Goal: Entertainment & Leisure: Consume media (video, audio)

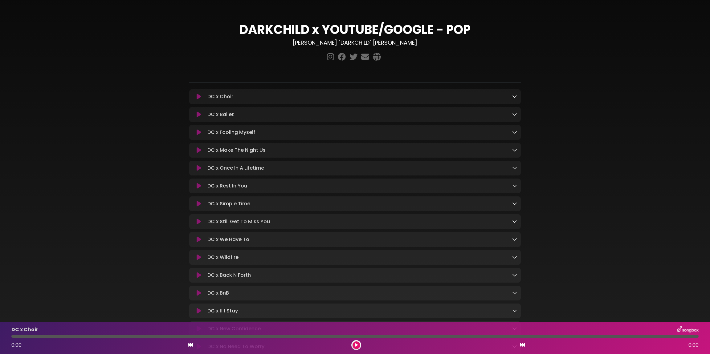
click at [198, 95] on icon at bounding box center [199, 97] width 5 height 6
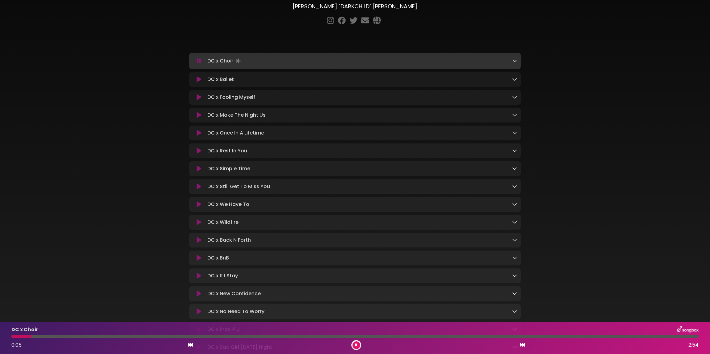
scroll to position [38, 0]
click at [514, 61] on icon at bounding box center [514, 58] width 5 height 5
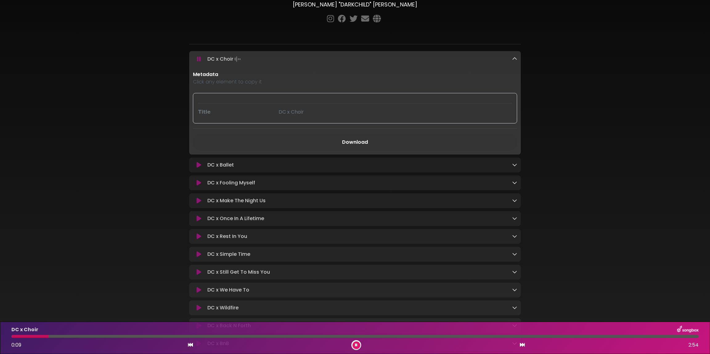
click at [381, 112] on div "DC x Choir" at bounding box center [395, 111] width 241 height 7
click at [511, 58] on div "DC x Choir Loading Track..." at bounding box center [361, 59] width 312 height 9
click at [514, 58] on icon at bounding box center [514, 58] width 5 height 5
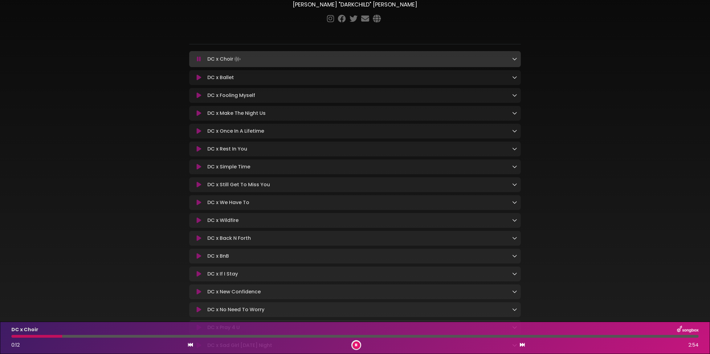
click at [226, 79] on p "DC x Ballet Loading Track..." at bounding box center [220, 77] width 27 height 7
click at [354, 345] on button at bounding box center [357, 346] width 8 height 8
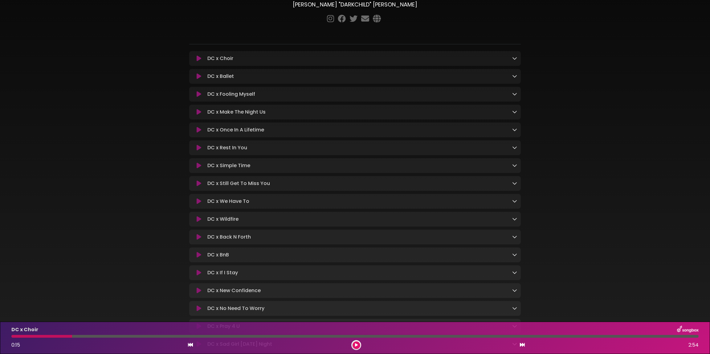
click at [194, 110] on button at bounding box center [199, 112] width 12 height 6
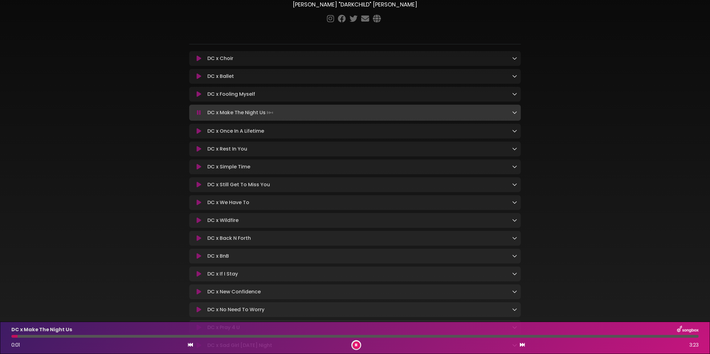
click at [170, 228] on div "DARKCHILD x YOUTUBE/GOOGLE - POP [PERSON_NAME] "DARKCHILD" [PERSON_NAME]" at bounding box center [355, 282] width 407 height 627
click at [580, 55] on div "DARKCHILD x YOUTUBE/GOOGLE - POP [PERSON_NAME] "DARKCHILD" [PERSON_NAME] ×" at bounding box center [355, 282] width 710 height 627
click at [231, 220] on p "DC x Wildfire Loading Track..." at bounding box center [222, 220] width 31 height 7
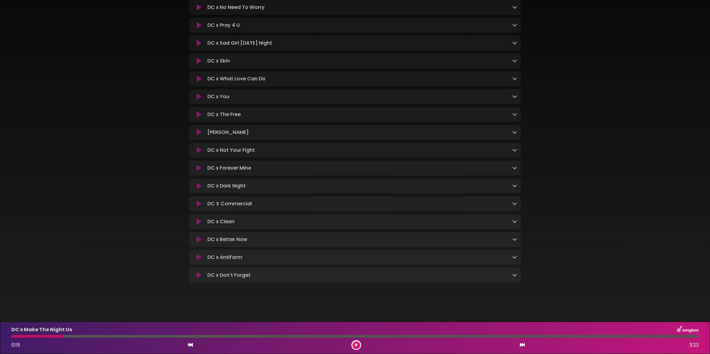
click at [543, 350] on div "DC x Make The Night Us 0:15 3:23" at bounding box center [355, 338] width 710 height 32
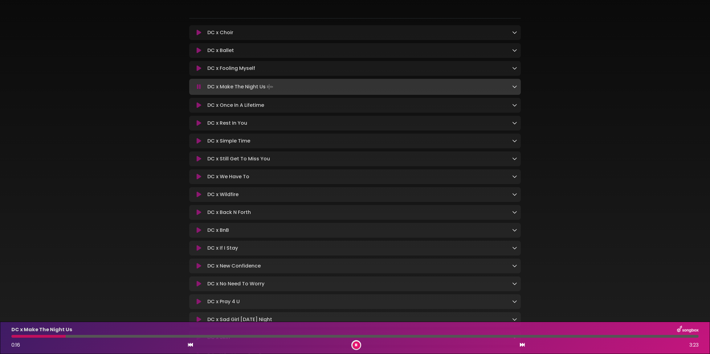
scroll to position [0, 0]
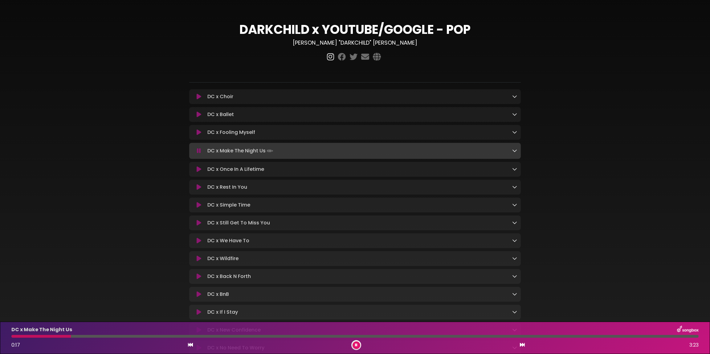
click at [329, 57] on icon at bounding box center [331, 57] width 10 height 8
